Goal: Task Accomplishment & Management: Manage account settings

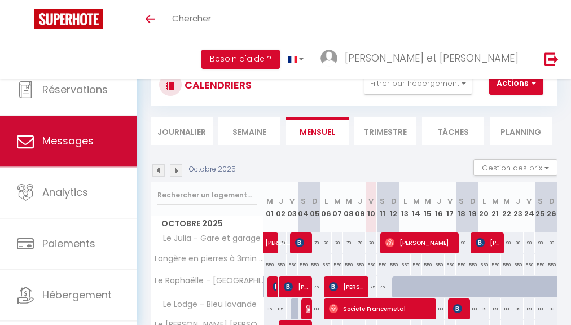
click at [71, 121] on link "Messages" at bounding box center [68, 141] width 137 height 51
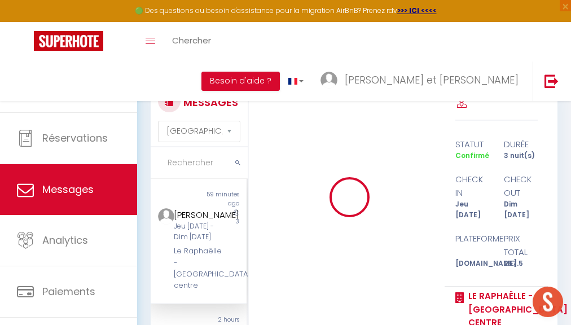
scroll to position [11287, 0]
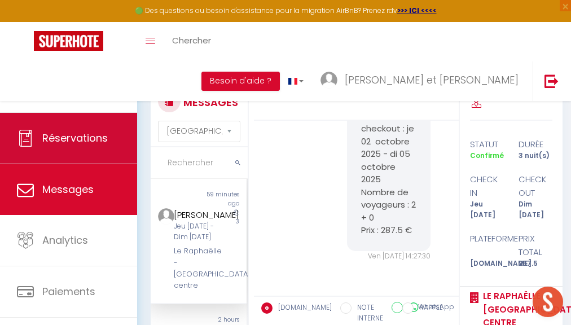
click at [116, 135] on link "Réservations" at bounding box center [68, 138] width 137 height 51
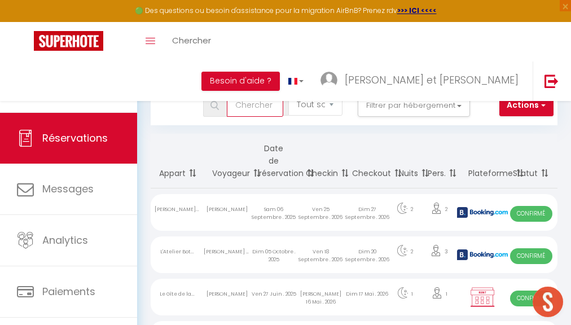
click at [275, 104] on input "text" at bounding box center [255, 105] width 56 height 23
type input "colliez"
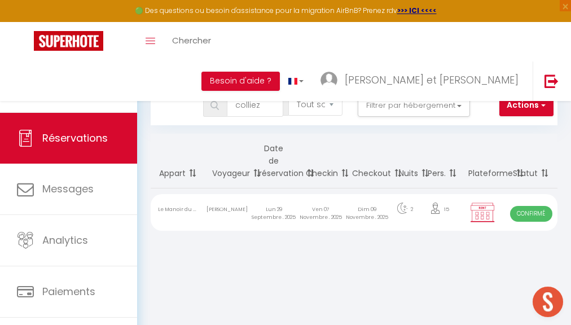
click at [251, 217] on div "Lun 29 Septembre . 2025" at bounding box center [274, 212] width 47 height 37
select select "OK"
select select "KO"
select select "0"
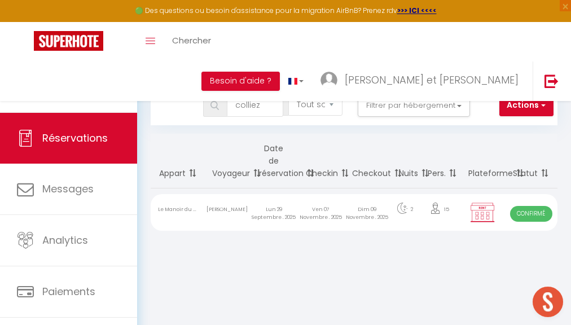
select select "1"
select select
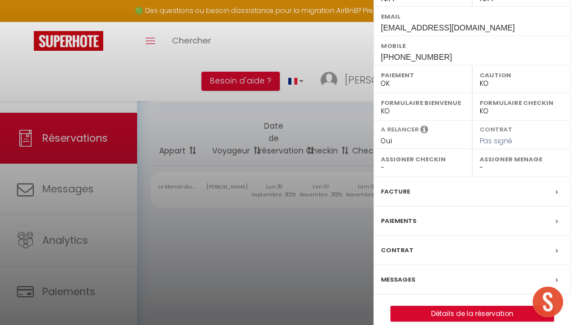
scroll to position [209, 0]
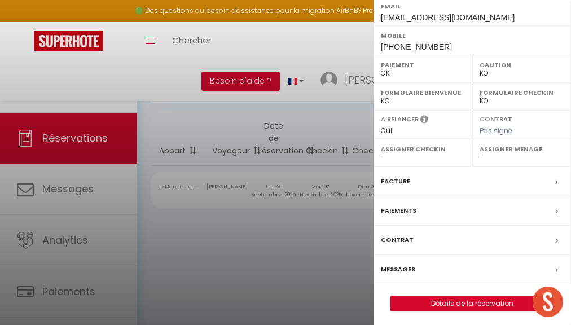
click at [459, 308] on div "x [PERSON_NAME] ( 6849506 ) Appartement : Le Manoir du Cèdre - 7 min de Pierref…" at bounding box center [473, 59] width 198 height 537
click at [459, 304] on link "Détails de la réservation" at bounding box center [472, 303] width 163 height 15
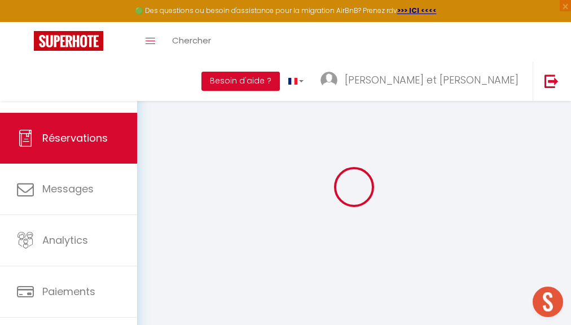
select select
checkbox input "false"
select select
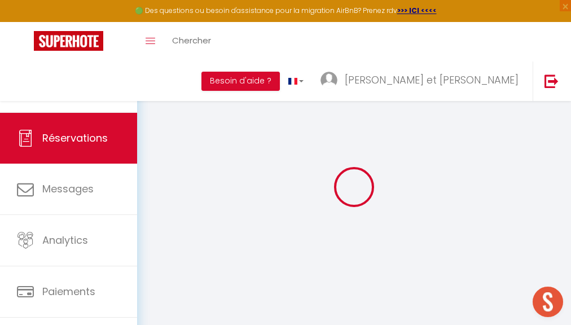
checkbox input "false"
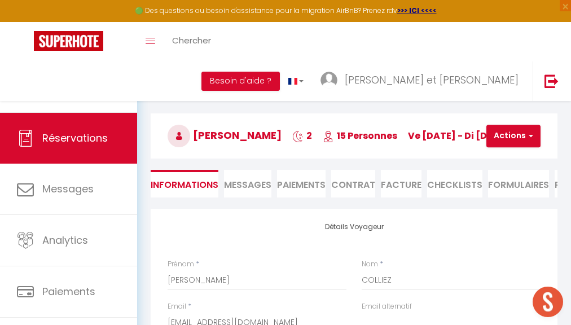
type input "300"
select select
checkbox input "false"
select select
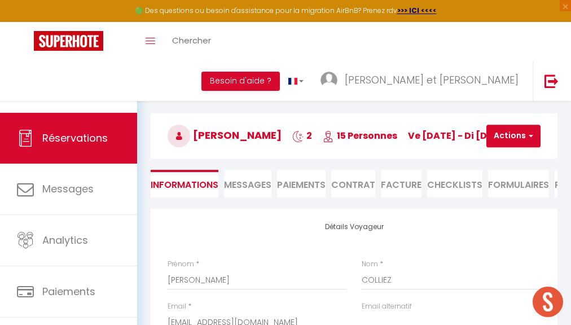
select select
click at [520, 131] on button "Actions" at bounding box center [514, 136] width 54 height 23
click at [517, 187] on link "Supprimer" at bounding box center [523, 190] width 89 height 15
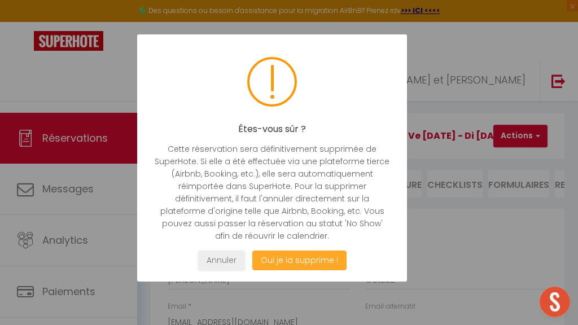
click at [327, 257] on button "Oui je la supprime !" at bounding box center [299, 261] width 94 height 20
click at [304, 260] on button "Oui je la supprime !" at bounding box center [299, 261] width 94 height 20
select select "not_cancelled"
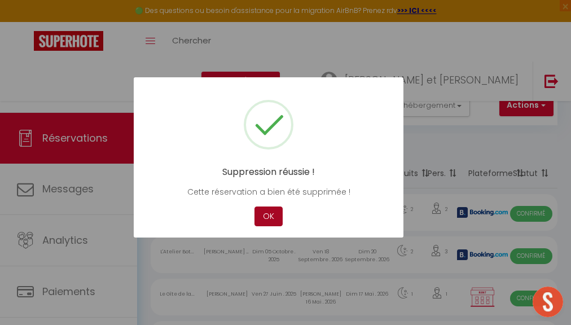
click at [264, 214] on button "OK" at bounding box center [269, 217] width 28 height 20
